Goal: Task Accomplishment & Management: Complete application form

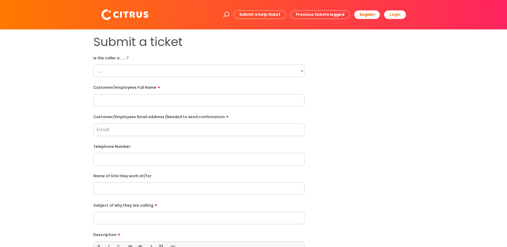
drag, startPoint x: 113, startPoint y: 73, endPoint x: 157, endPoint y: 73, distance: 43.3
click at [113, 73] on select "... Citrus Customer Citrus Employee [DEMOGRAPHIC_DATA] Supplier" at bounding box center [198, 71] width 211 height 12
select select "Citrus Employee"
click at [93, 65] on select "... Citrus Customer Citrus Employee [DEMOGRAPHIC_DATA] Supplier" at bounding box center [198, 71] width 211 height 12
click at [118, 101] on input "text" at bounding box center [198, 100] width 211 height 12
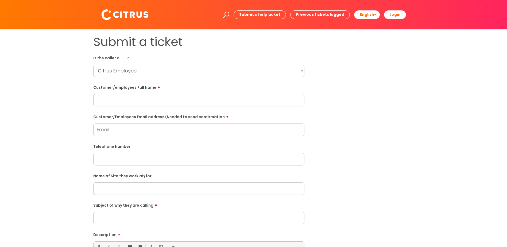
paste input "[PERSON_NAME]"
type input "[PERSON_NAME]"
click at [125, 132] on input "Customer/Employees Email address (Needed to send confirmation" at bounding box center [198, 130] width 211 height 12
click at [108, 130] on input "Customer/Employees Email address (Needed to send confirmation" at bounding box center [198, 130] width 211 height 12
paste input "[EMAIL_ADDRESS][DOMAIN_NAME]"
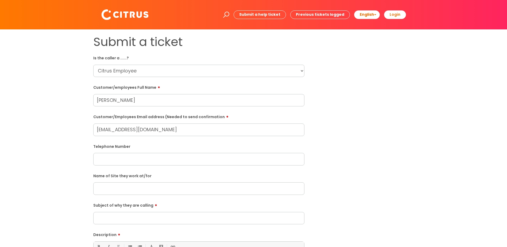
type input "[EMAIL_ADDRESS][DOMAIN_NAME]"
click at [107, 190] on input "text" at bounding box center [198, 188] width 211 height 12
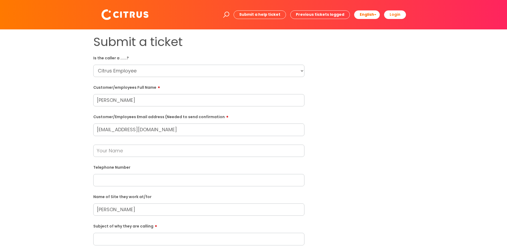
type input "[PERSON_NAME]"
click at [109, 182] on input "text" at bounding box center [198, 180] width 211 height 12
paste input "07507987523"
type input "07507987523"
click at [110, 151] on input "text" at bounding box center [198, 151] width 211 height 12
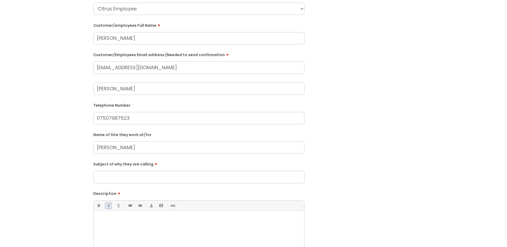
scroll to position [80, 0]
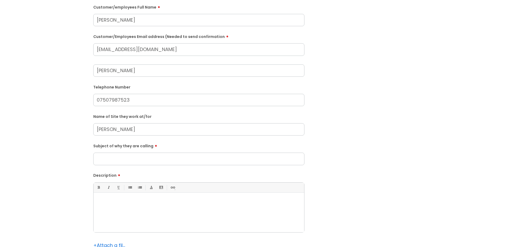
type input "[PERSON_NAME]"
click at [107, 202] on p at bounding box center [199, 201] width 203 height 5
drag, startPoint x: 113, startPoint y: 161, endPoint x: 107, endPoint y: 162, distance: 6.2
click at [113, 161] on input "Subject of why they are calling" at bounding box center [198, 159] width 211 height 12
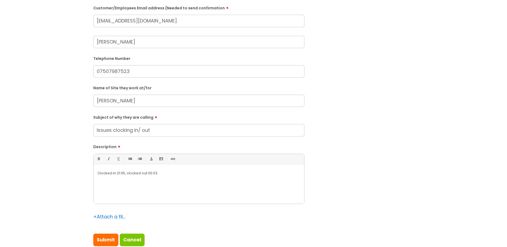
scroll to position [187, 0]
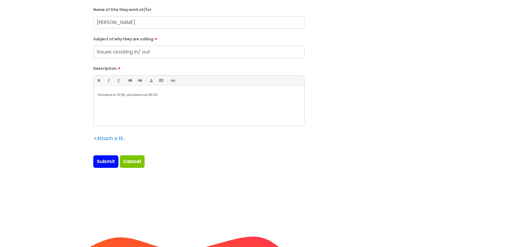
type input "Issues clocking in/ out"
drag, startPoint x: 100, startPoint y: 164, endPoint x: 104, endPoint y: 166, distance: 4.7
click at [100, 164] on input "Submit" at bounding box center [105, 161] width 25 height 12
type input "Please Wait..."
